Goal: Complete application form

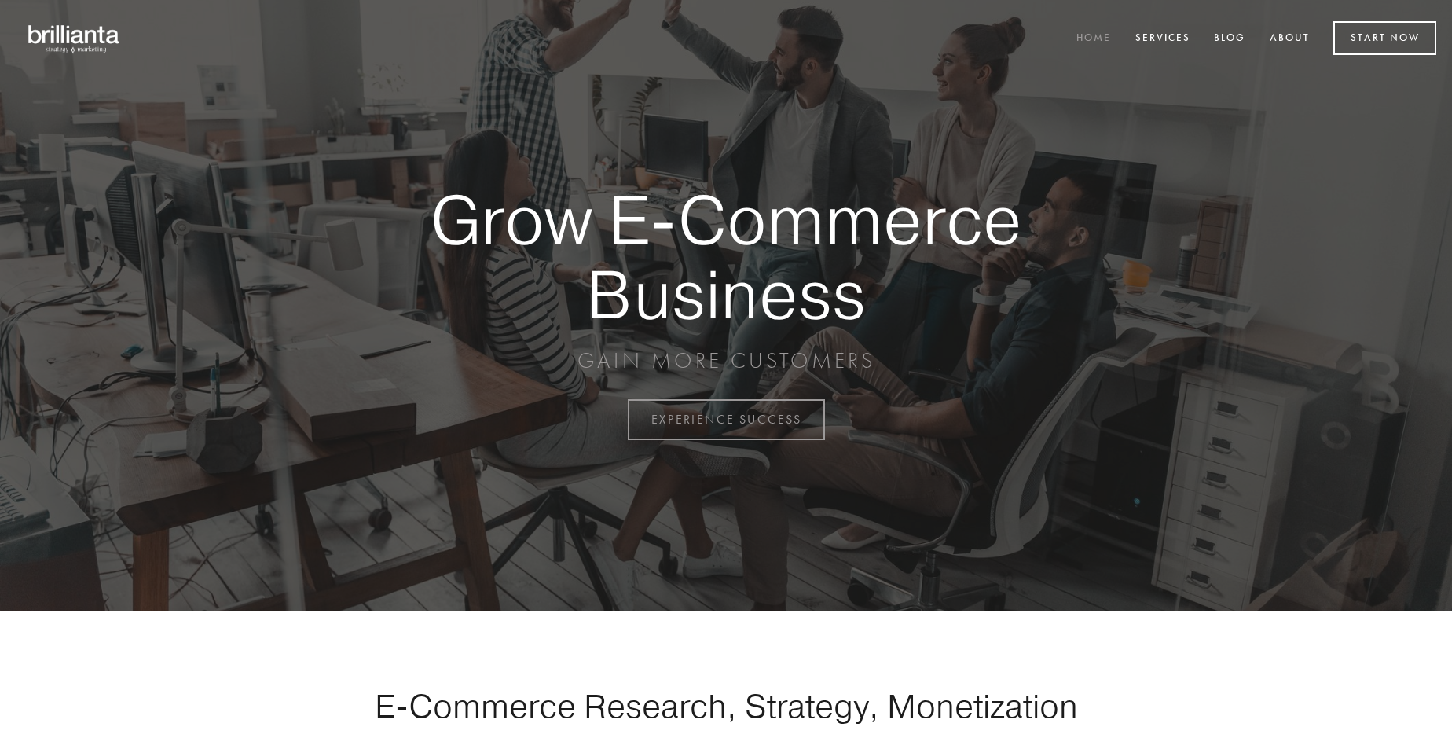
scroll to position [4118, 0]
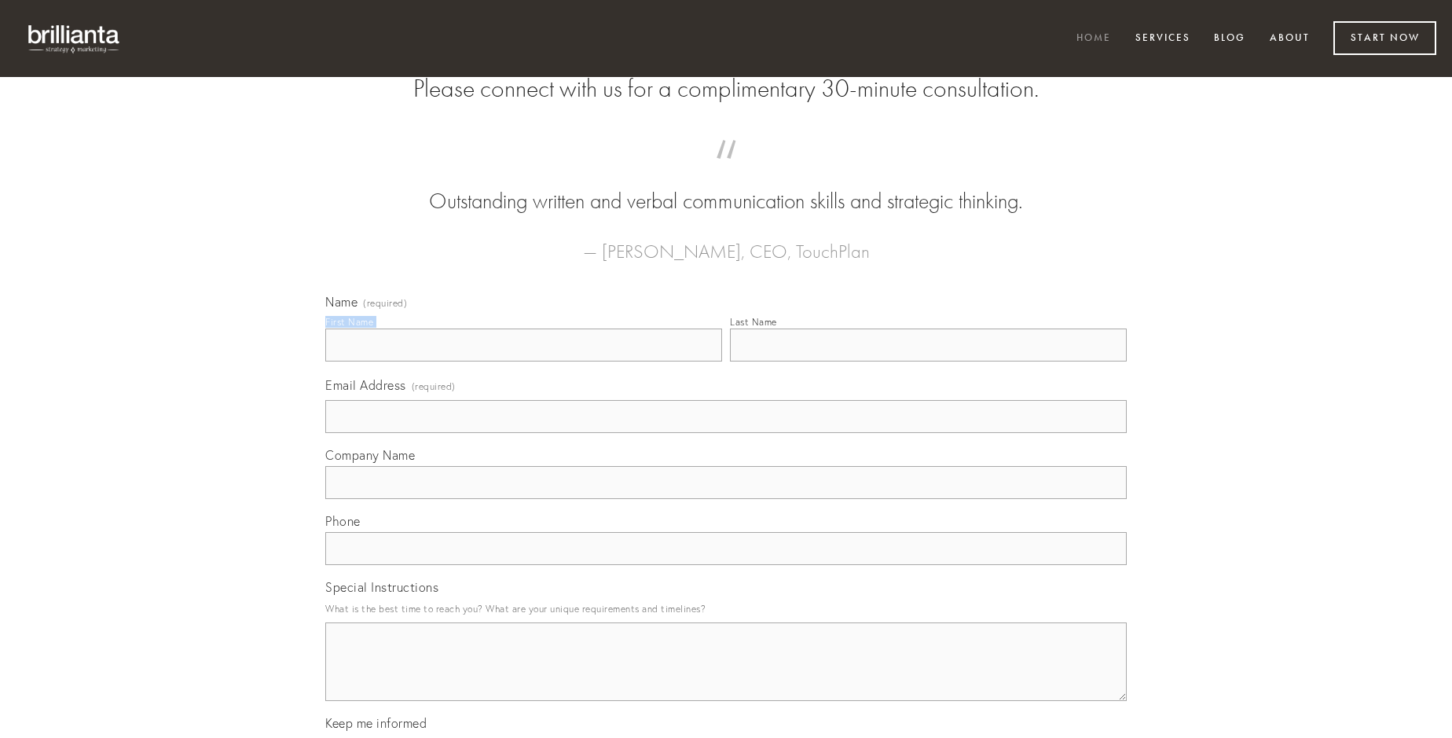
type input "[PERSON_NAME]"
click at [928, 361] on input "Last Name" at bounding box center [928, 344] width 397 height 33
type input "[PERSON_NAME]"
click at [726, 433] on input "Email Address (required)" at bounding box center [725, 416] width 801 height 33
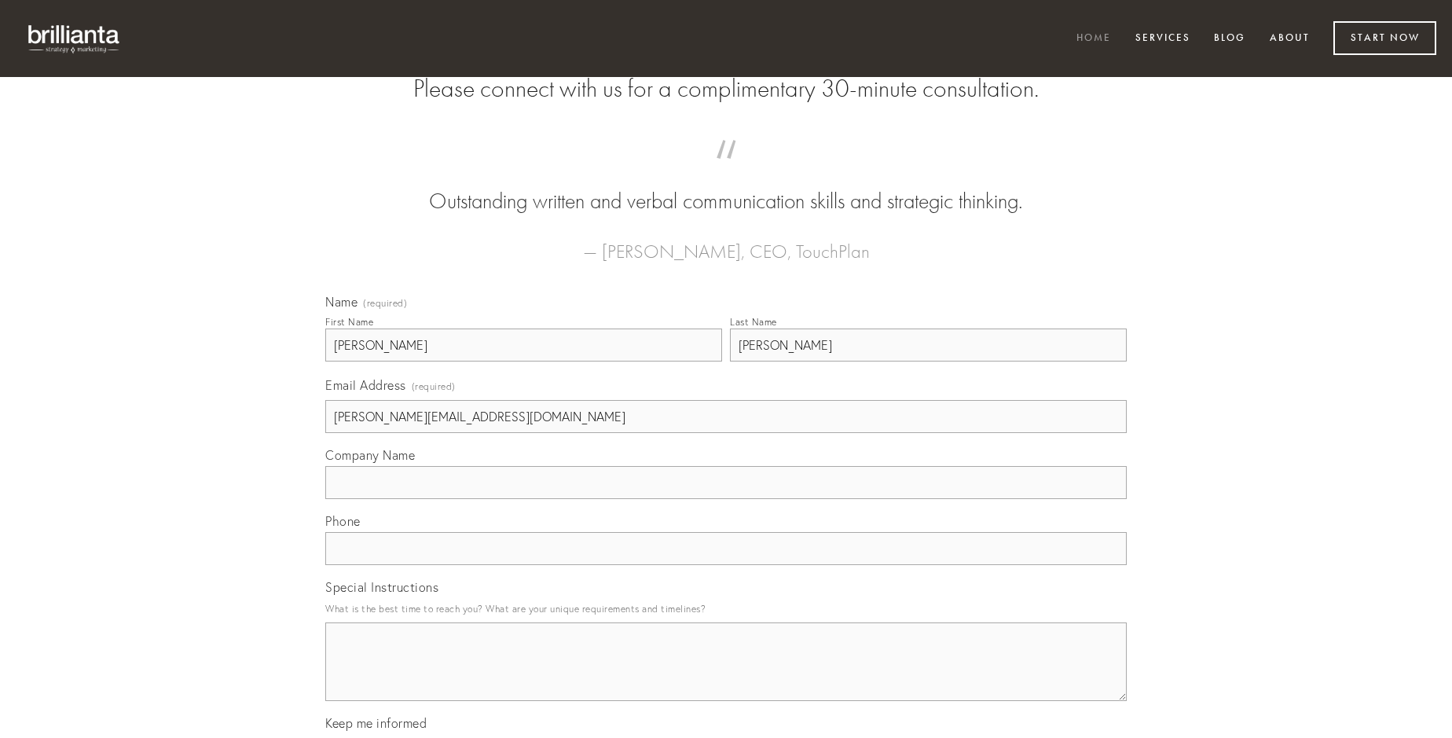
type input "[PERSON_NAME][EMAIL_ADDRESS][DOMAIN_NAME]"
click at [726, 499] on input "Company Name" at bounding box center [725, 482] width 801 height 33
type input "theologus"
click at [726, 565] on input "text" at bounding box center [725, 548] width 801 height 33
click at [726, 676] on textarea "Special Instructions" at bounding box center [725, 661] width 801 height 79
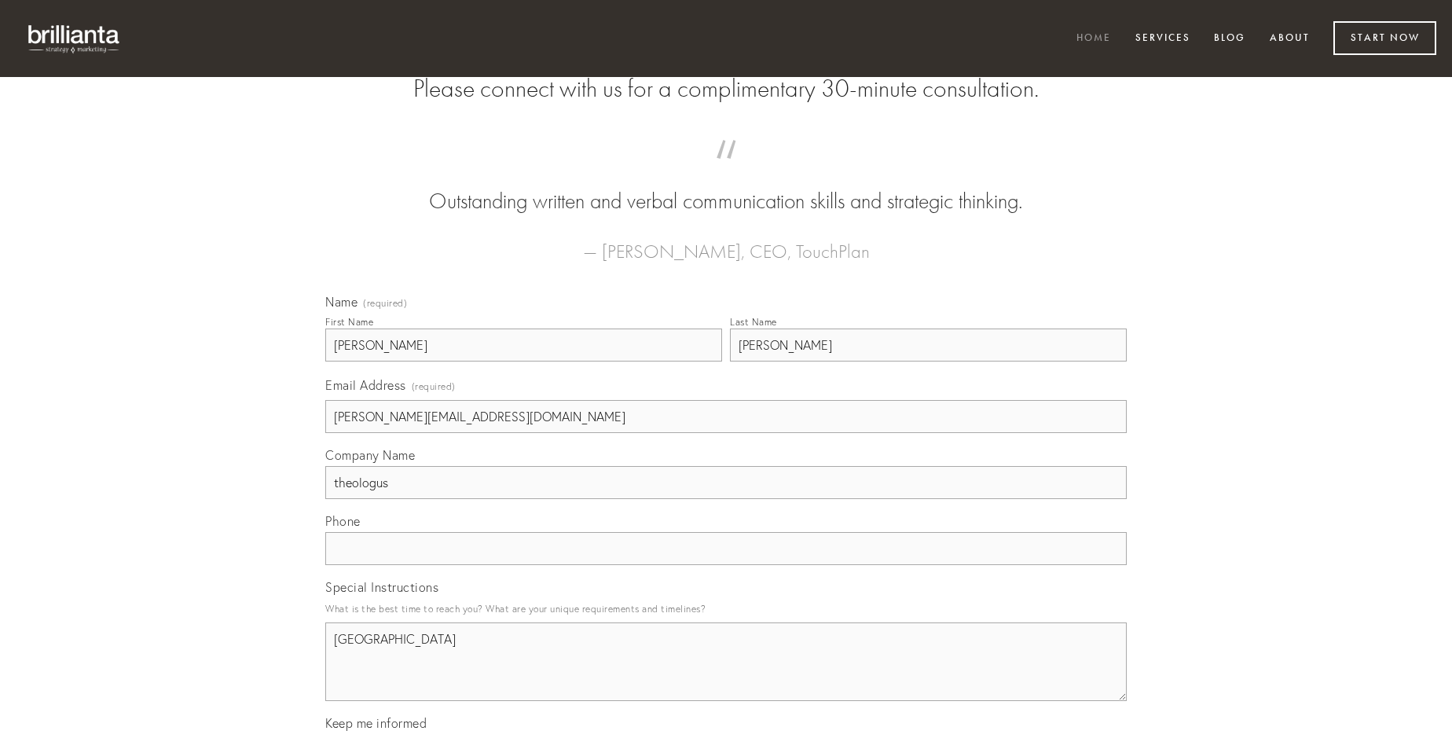
type textarea "[GEOGRAPHIC_DATA]"
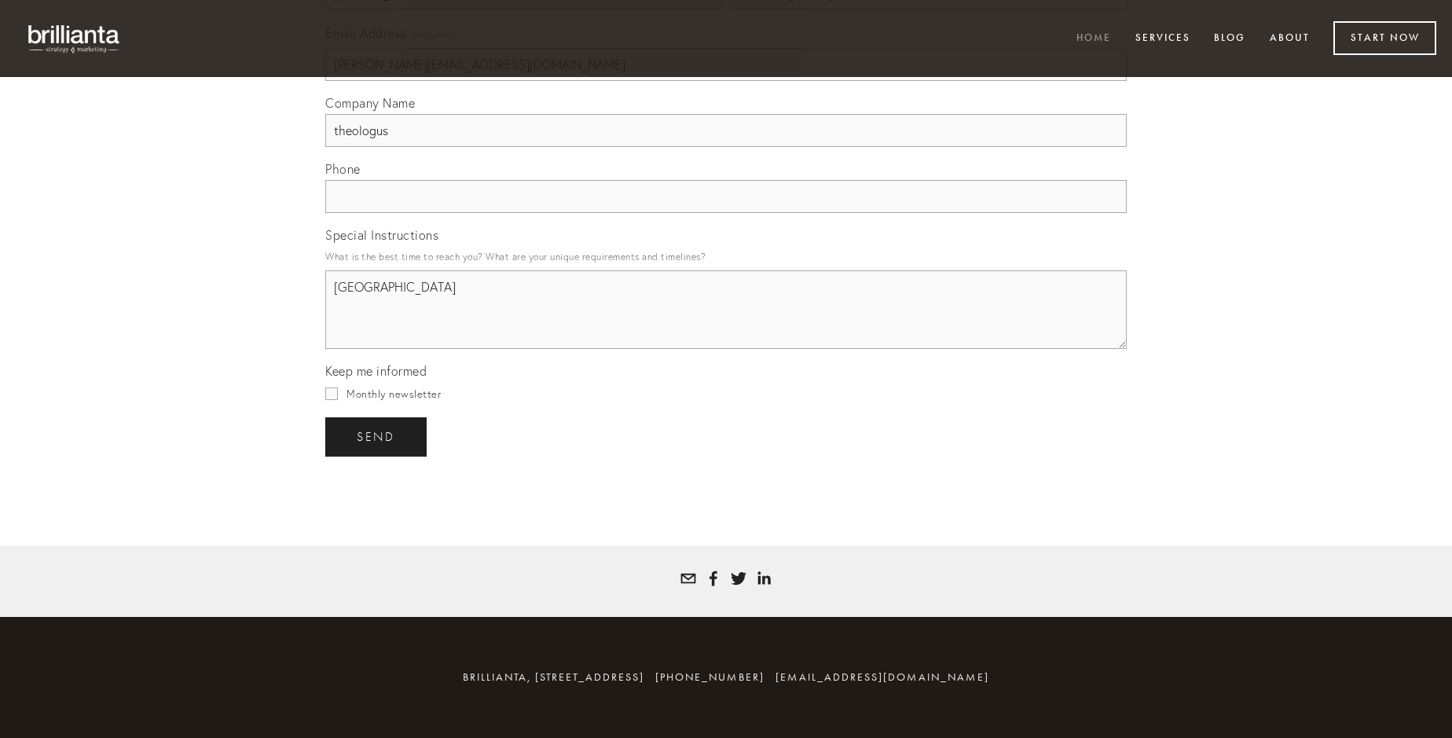
click at [377, 436] on span "send" at bounding box center [376, 437] width 38 height 14
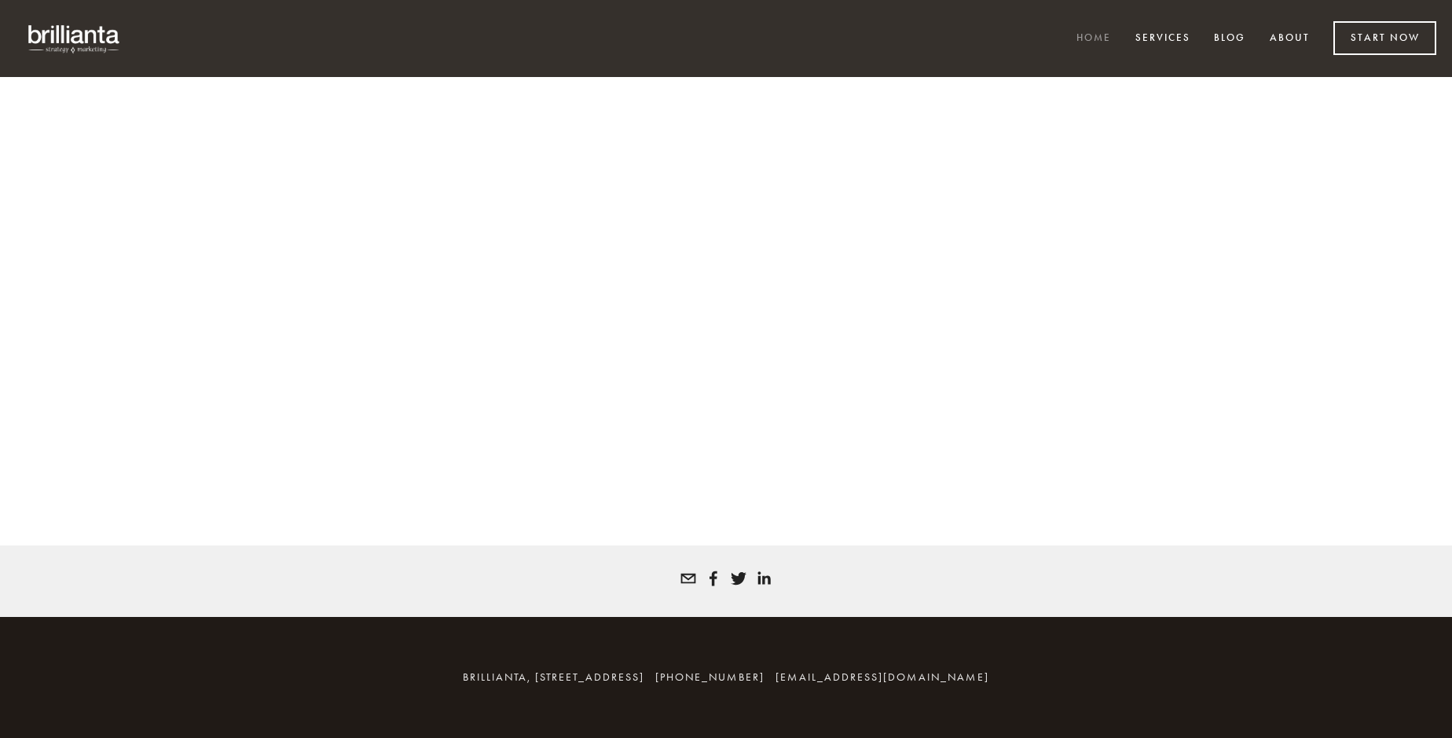
scroll to position [4097, 0]
